Goal: Task Accomplishment & Management: Use online tool/utility

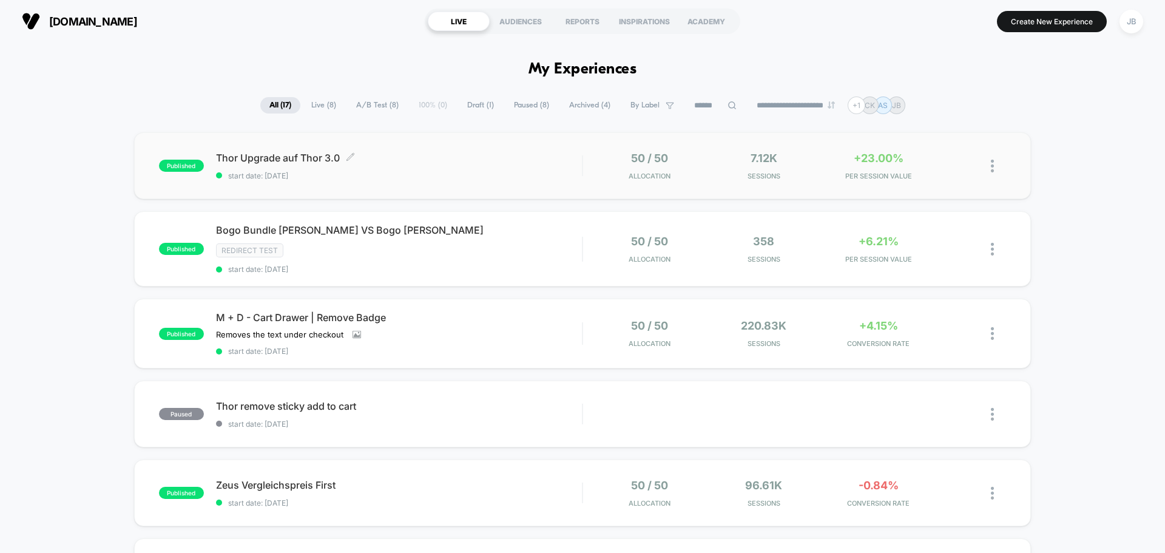
click at [456, 155] on span "Thor Upgrade auf Thor 3.0 Click to edit experience details" at bounding box center [399, 158] width 366 height 12
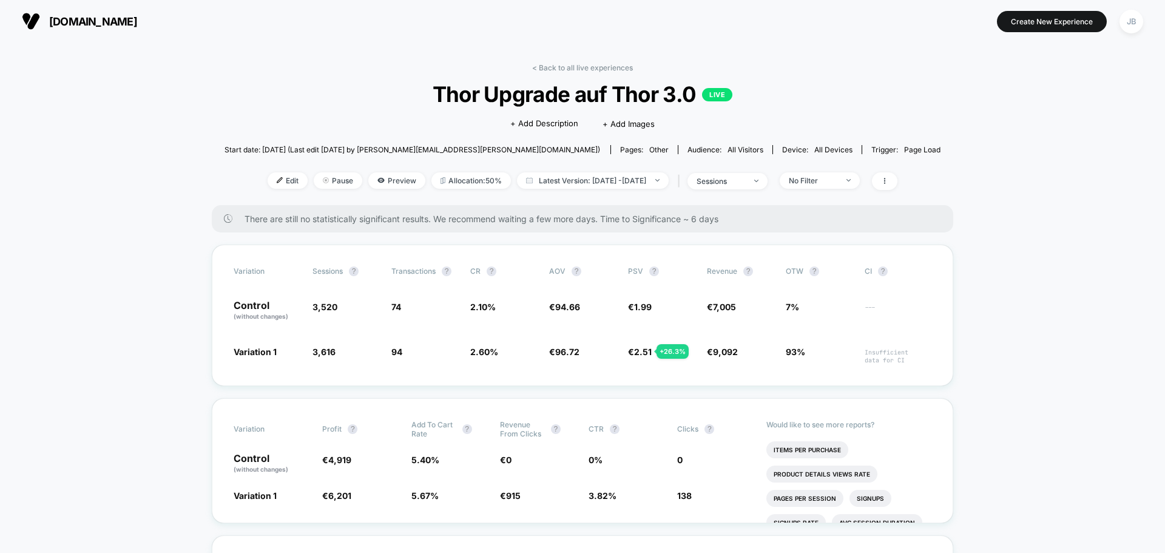
drag, startPoint x: 155, startPoint y: 373, endPoint x: 136, endPoint y: 201, distance: 172.6
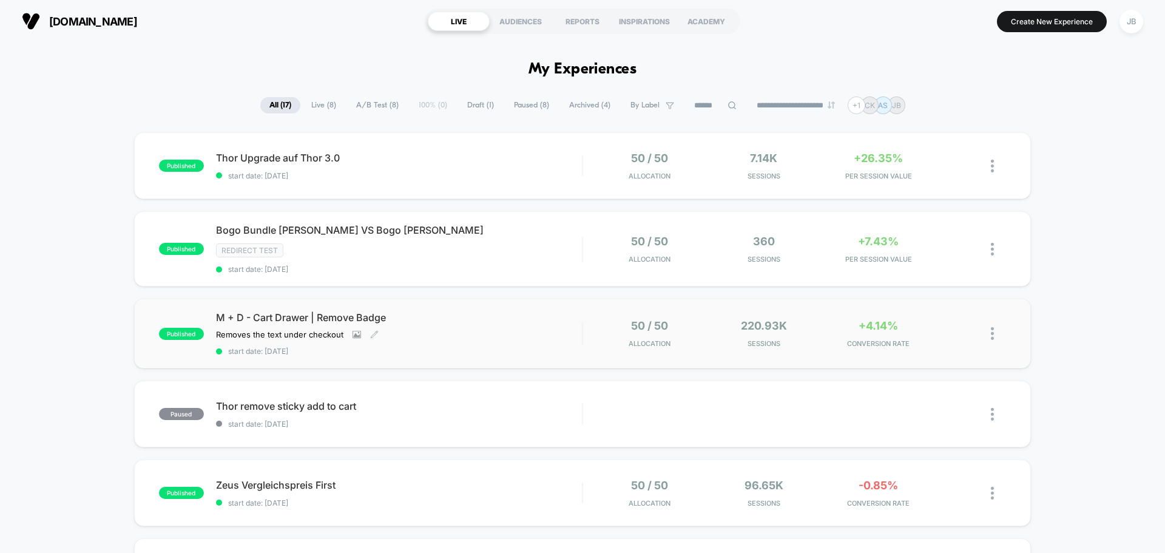
click at [483, 323] on span "M + D - Cart Drawer | Remove Badge" at bounding box center [399, 317] width 366 height 12
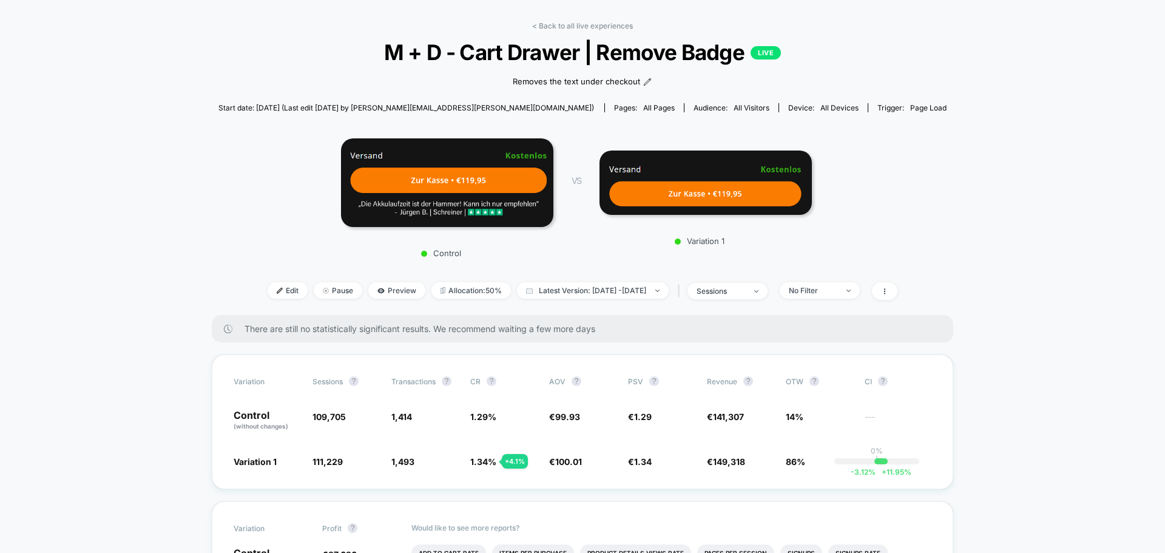
scroll to position [61, 0]
